Goal: Navigation & Orientation: Find specific page/section

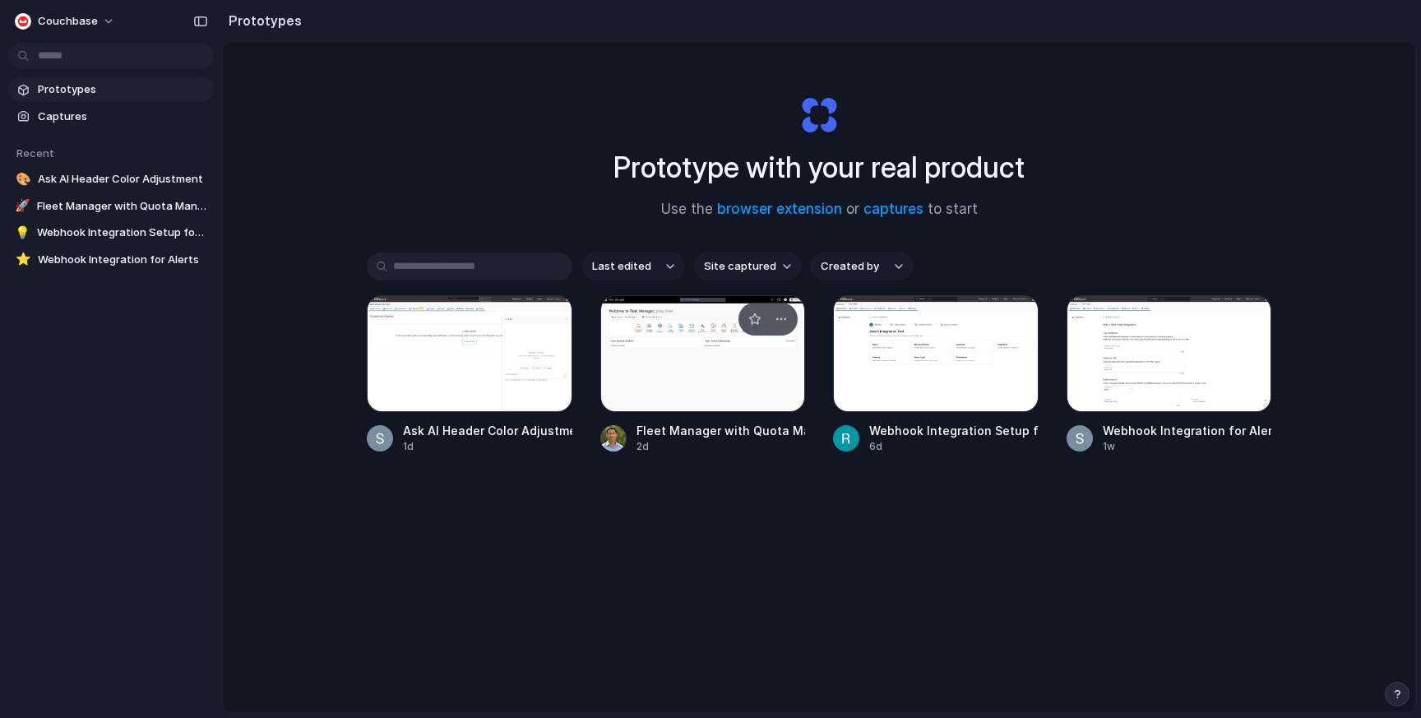
click at [713, 360] on div at bounding box center [703, 353] width 206 height 117
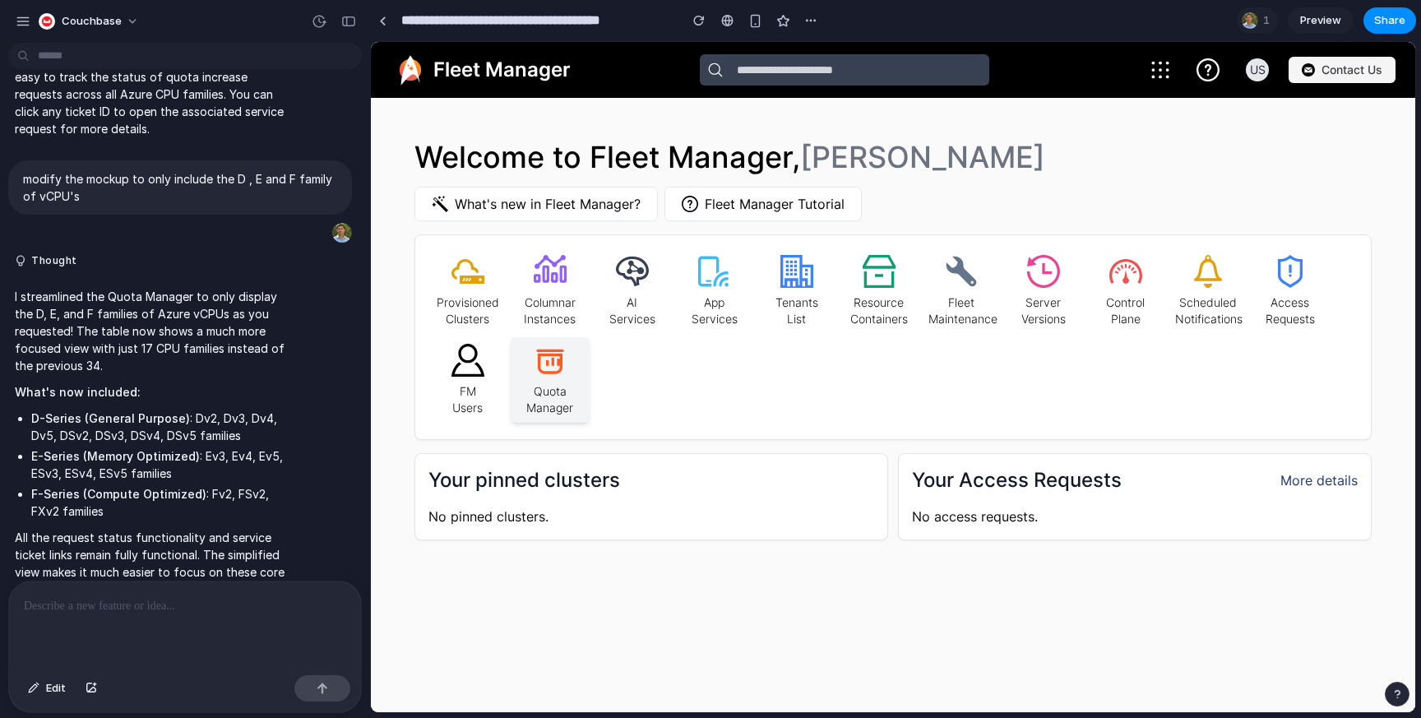
click at [572, 382] on p "Quota Manager" at bounding box center [550, 396] width 66 height 39
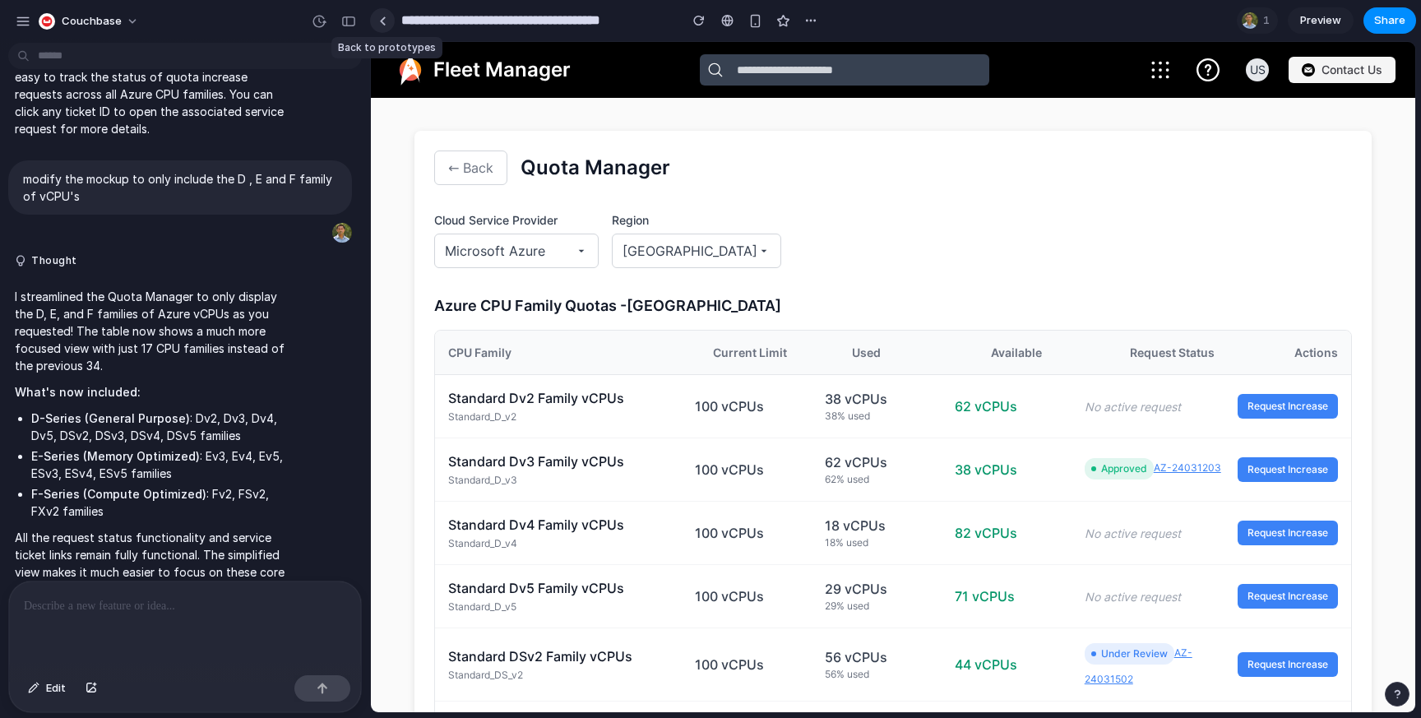
click at [373, 18] on link at bounding box center [382, 20] width 25 height 25
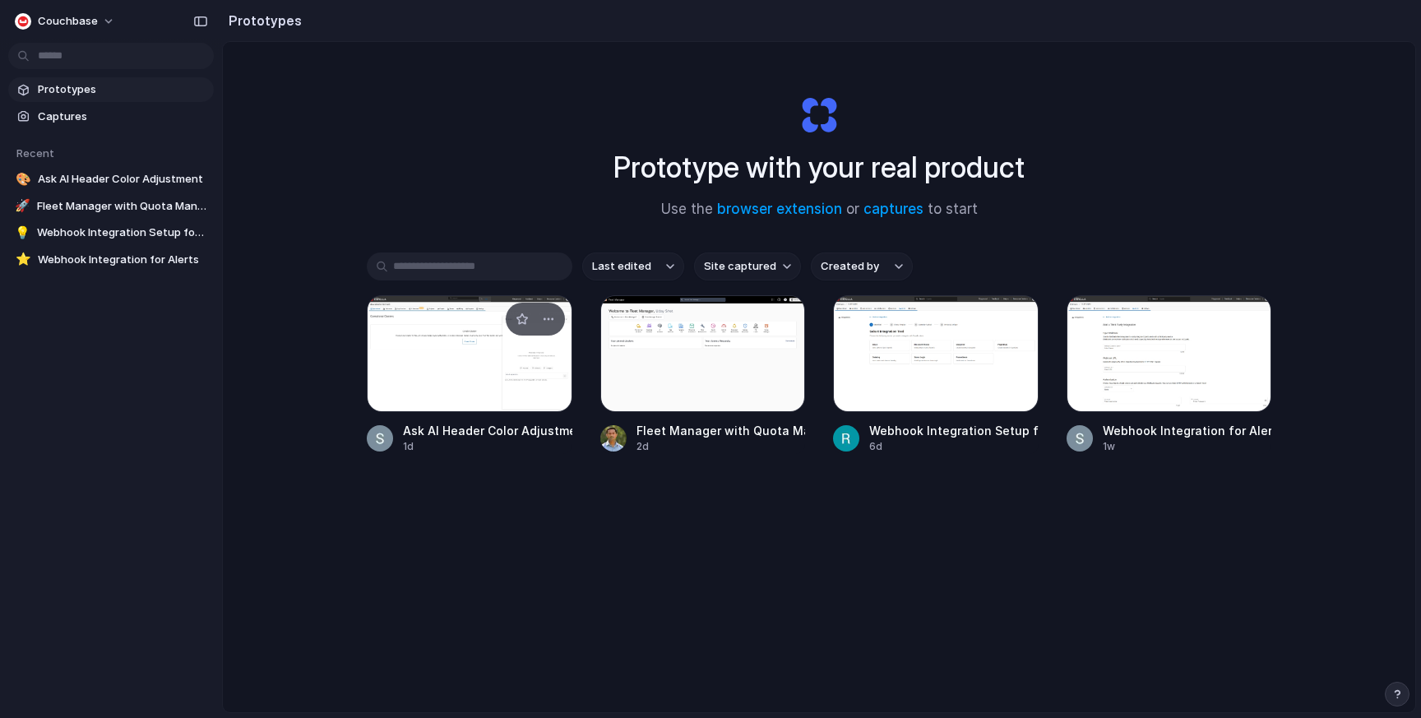
click at [515, 383] on div at bounding box center [470, 353] width 206 height 117
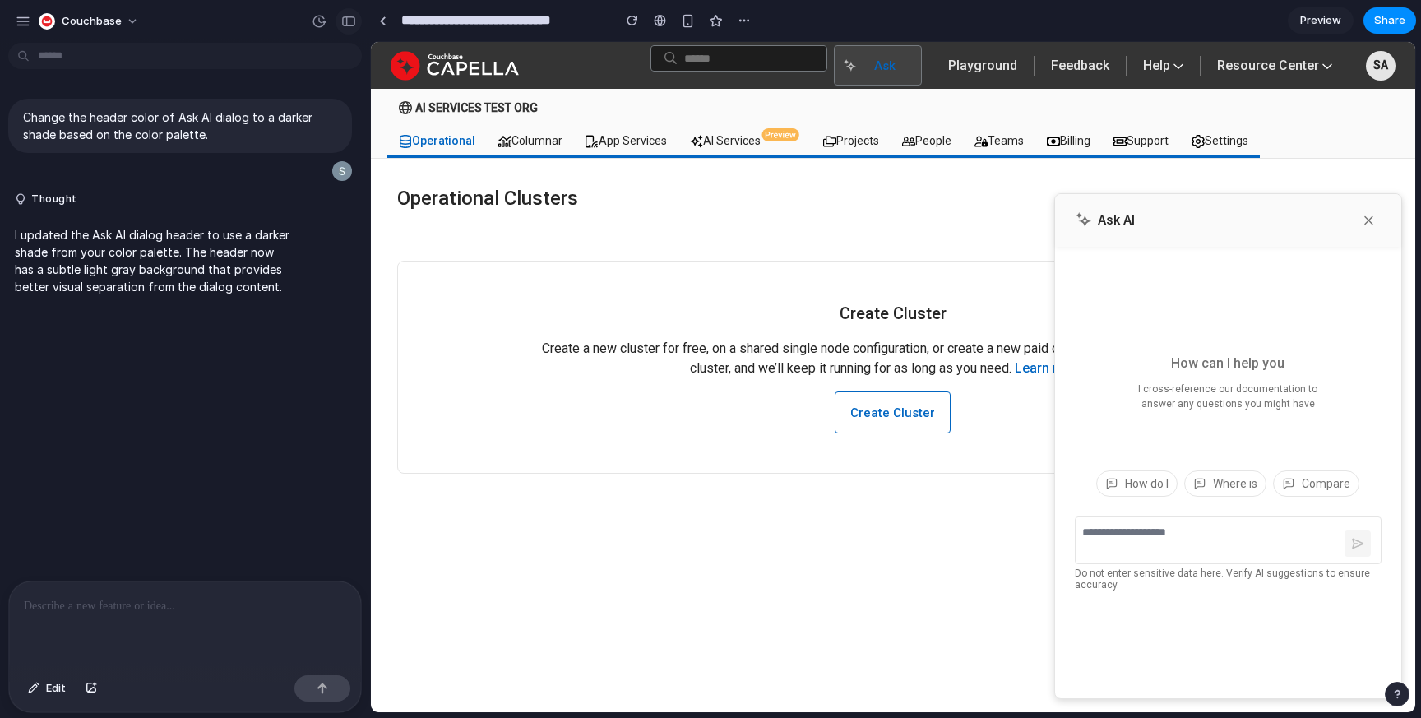
click at [354, 18] on div "button" at bounding box center [348, 22] width 15 height 12
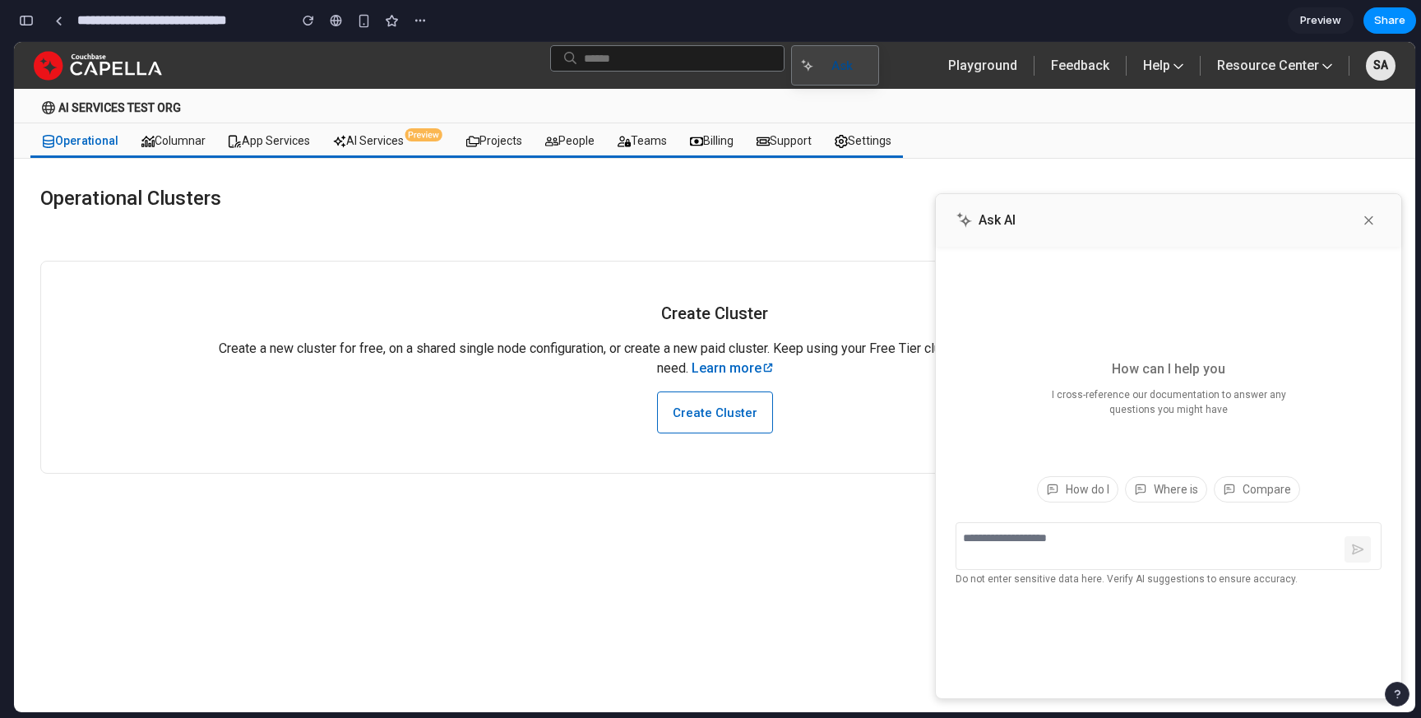
click at [816, 65] on button "Ask" at bounding box center [835, 65] width 88 height 40
click at [1363, 220] on icon "button" at bounding box center [1368, 220] width 13 height 13
click at [1371, 220] on icon "button" at bounding box center [1368, 220] width 13 height 13
click at [983, 72] on link "Playground" at bounding box center [982, 65] width 95 height 39
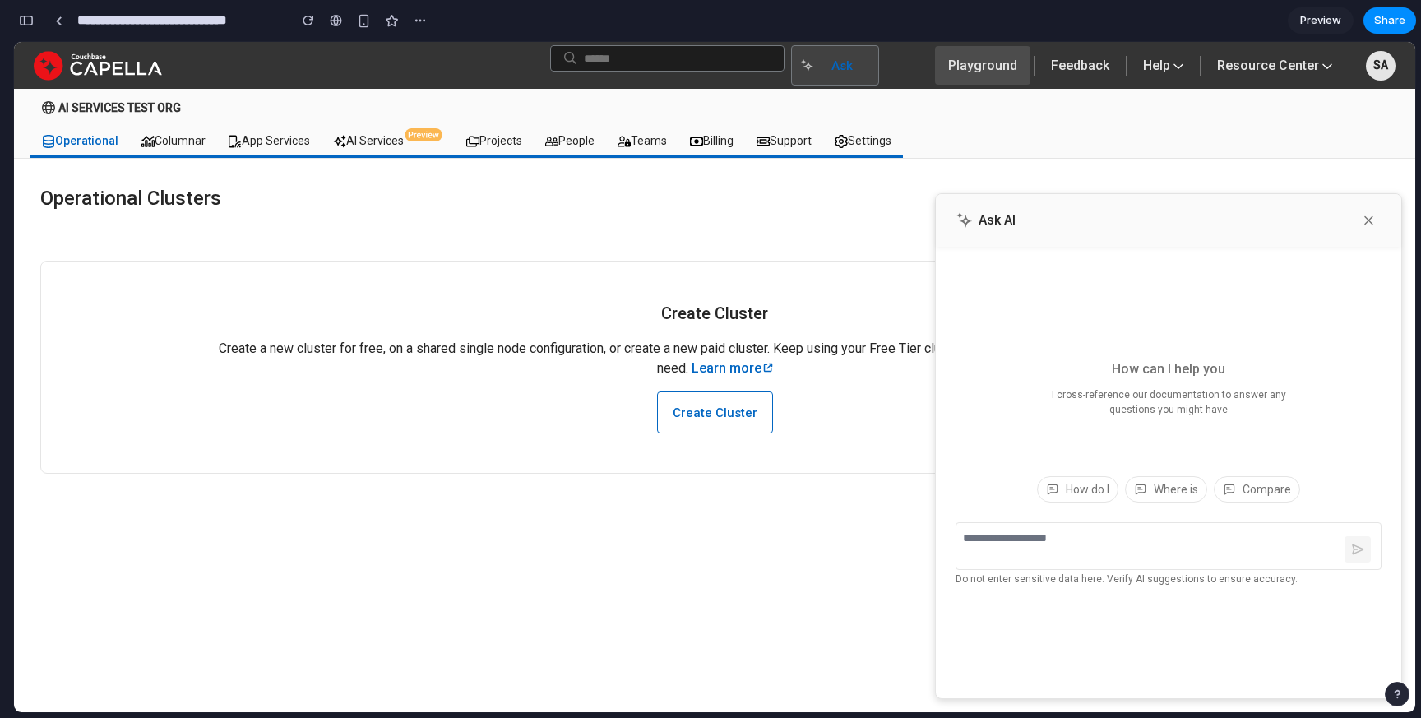
click at [983, 72] on link "Playground" at bounding box center [982, 65] width 95 height 39
